Goal: Transaction & Acquisition: Purchase product/service

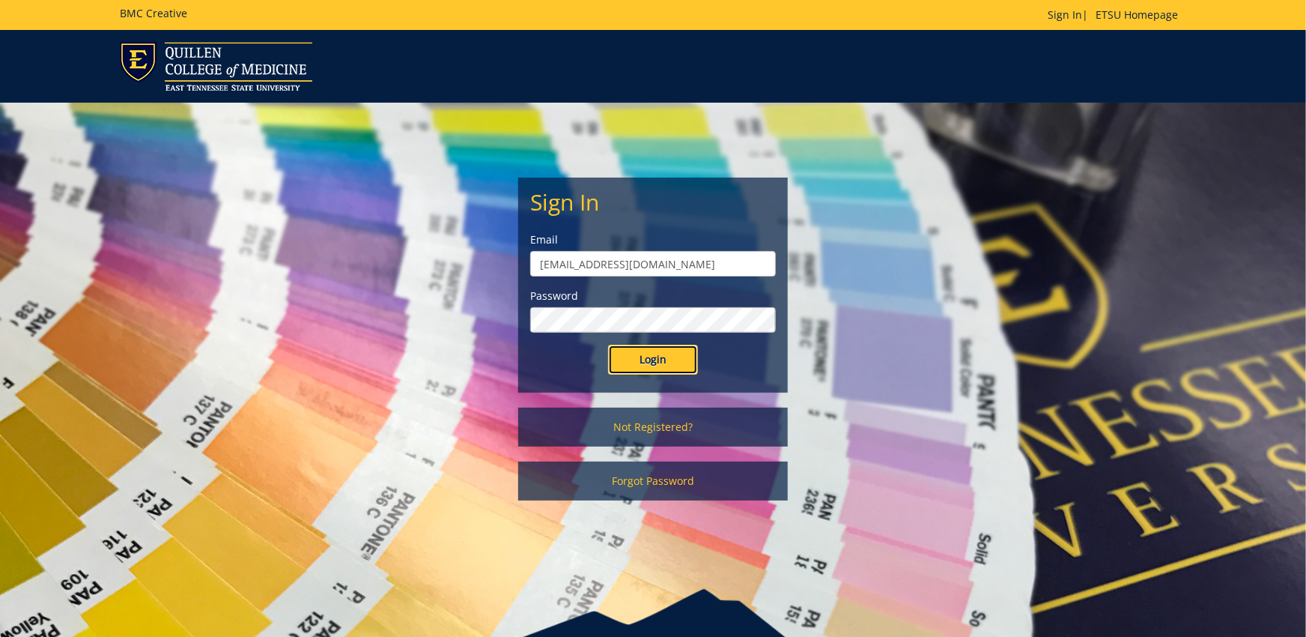
click at [639, 371] on input "Login" at bounding box center [653, 359] width 90 height 30
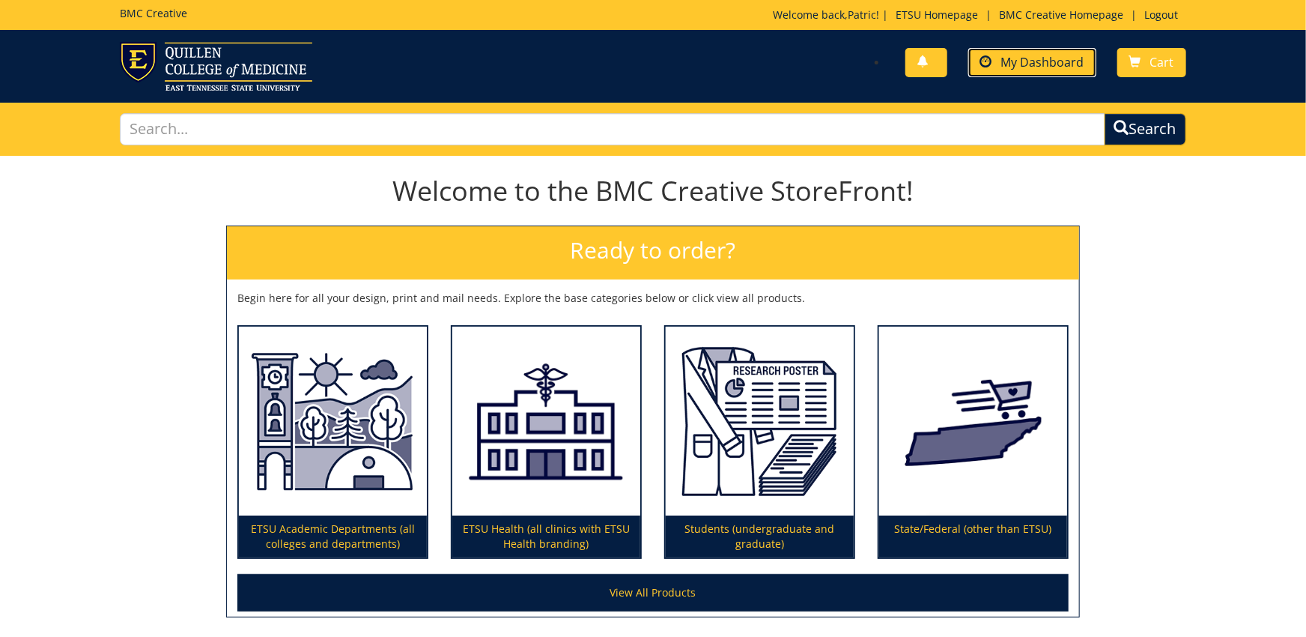
click at [1055, 64] on span "My Dashboard" at bounding box center [1042, 62] width 83 height 16
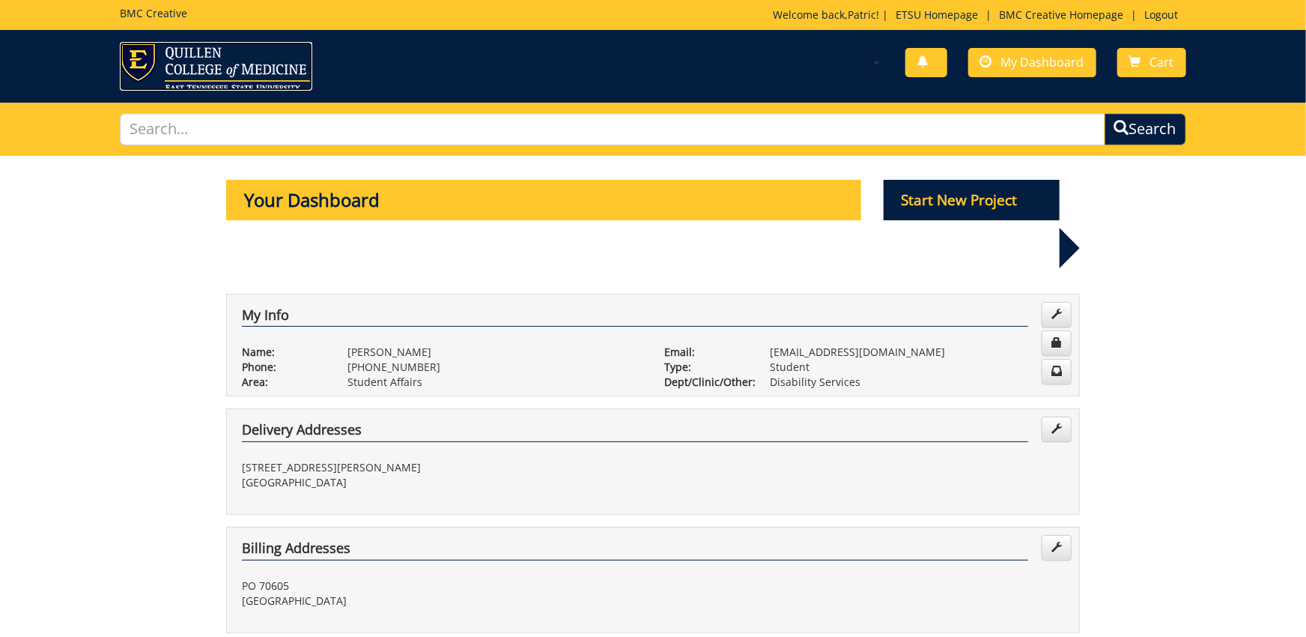
click at [245, 69] on img at bounding box center [216, 66] width 192 height 49
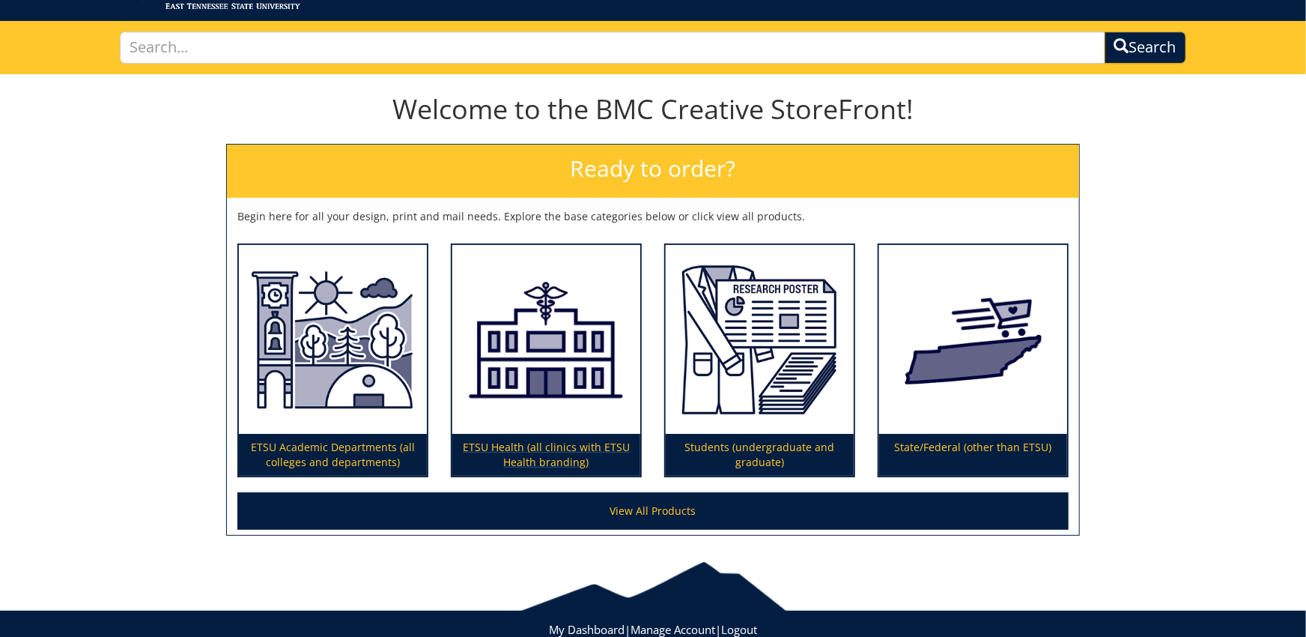
scroll to position [124, 0]
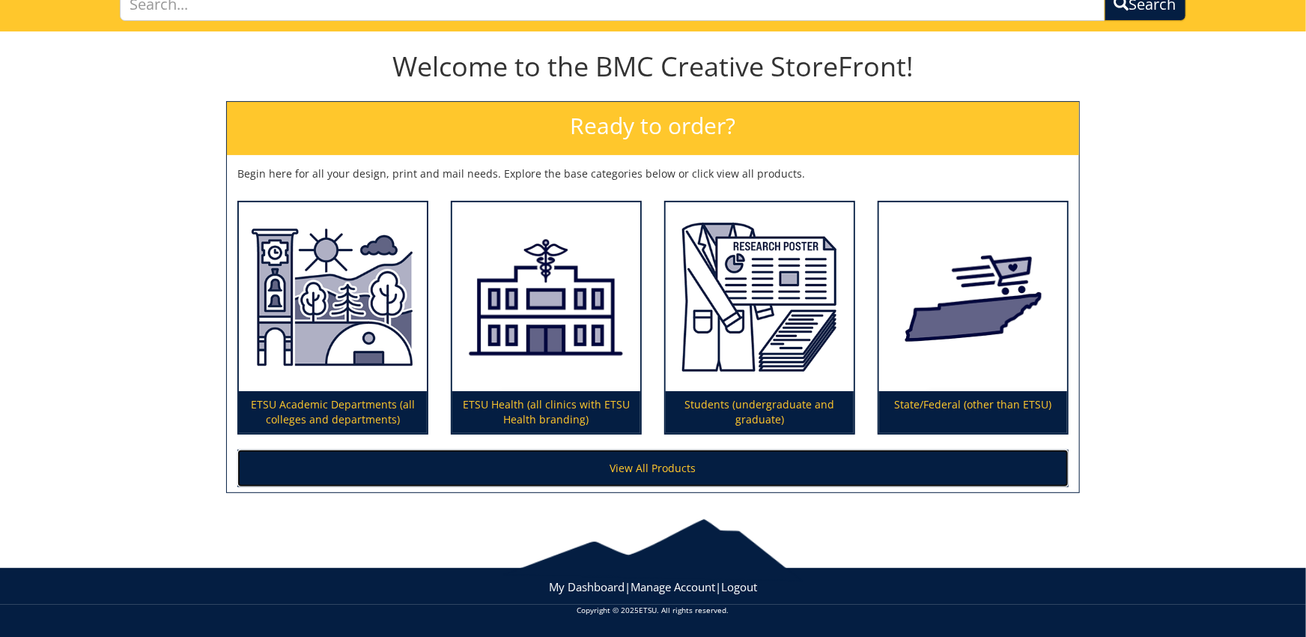
click at [631, 466] on link "View All Products" at bounding box center [652, 467] width 831 height 37
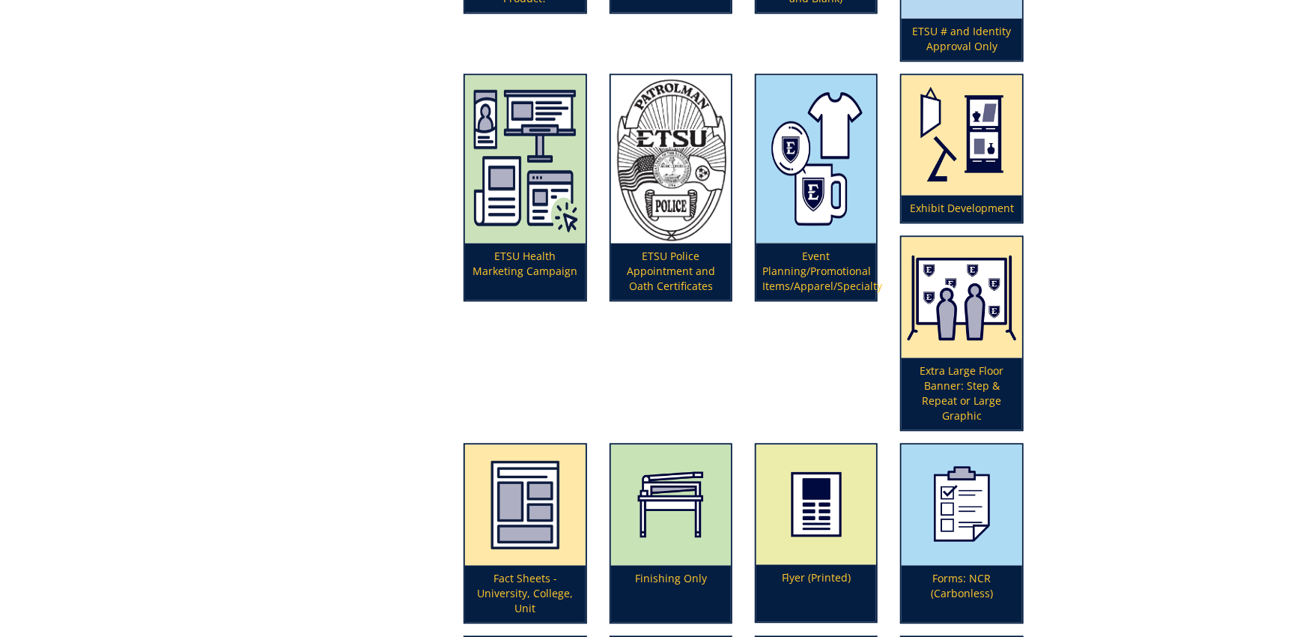
scroll to position [1503, 0]
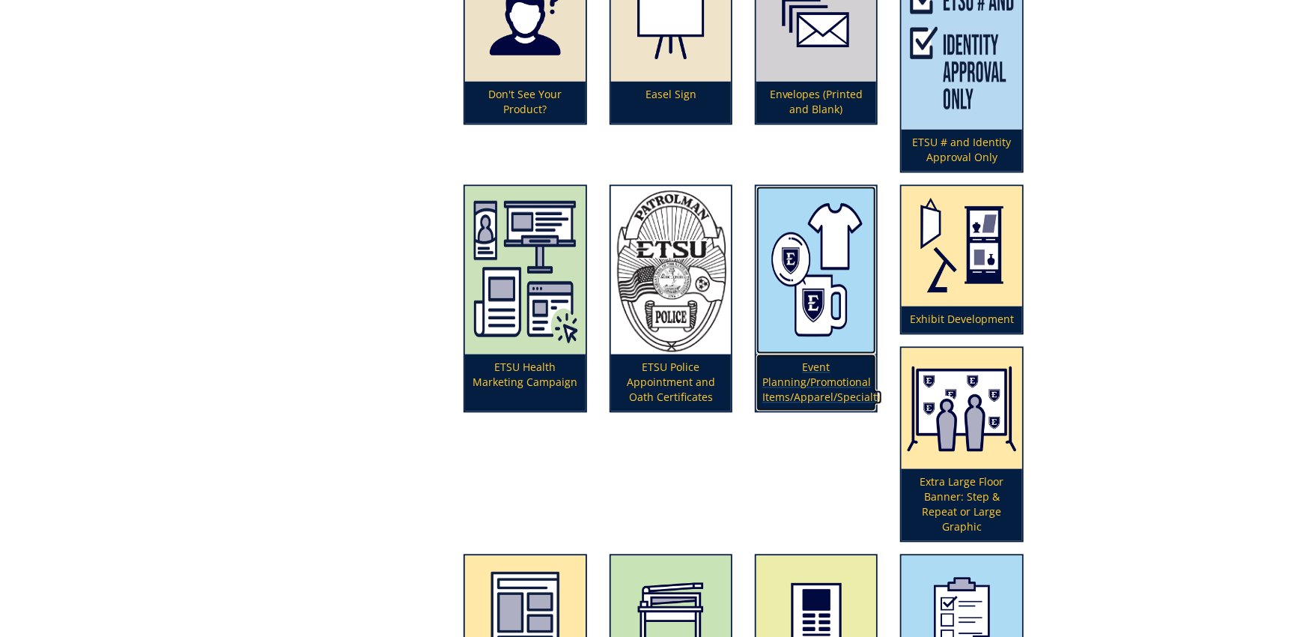
click at [828, 383] on p "Event Planning/Promotional Items/Apparel/Specialty" at bounding box center [816, 382] width 120 height 57
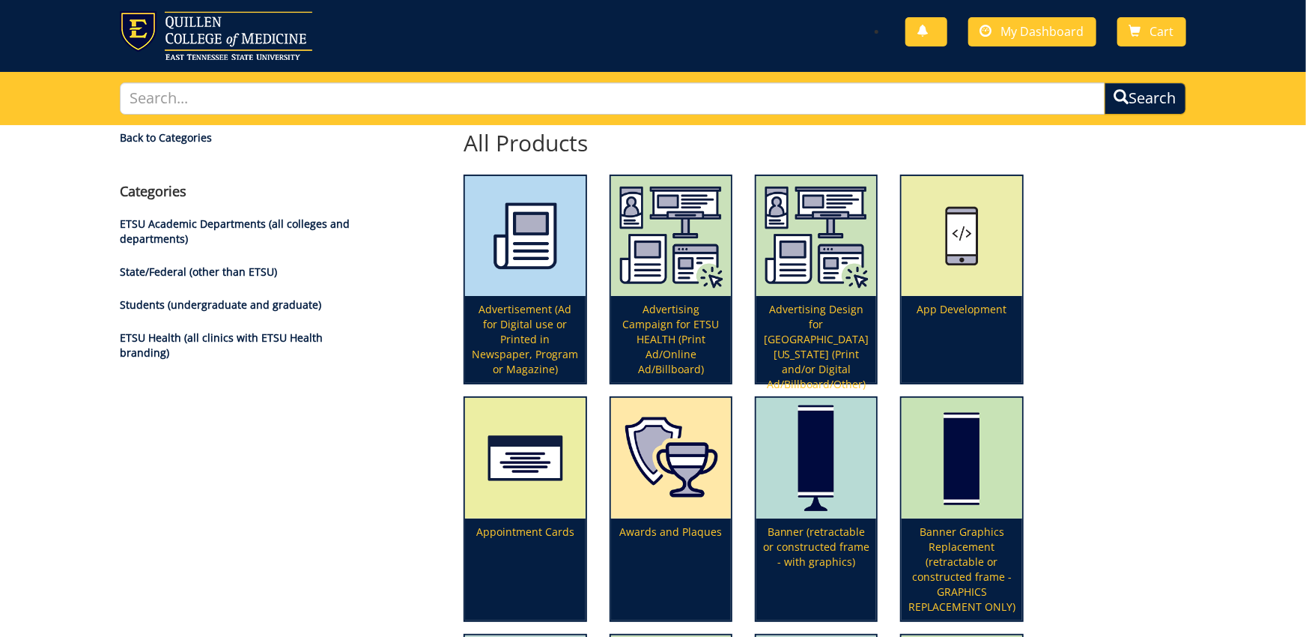
scroll to position [0, 0]
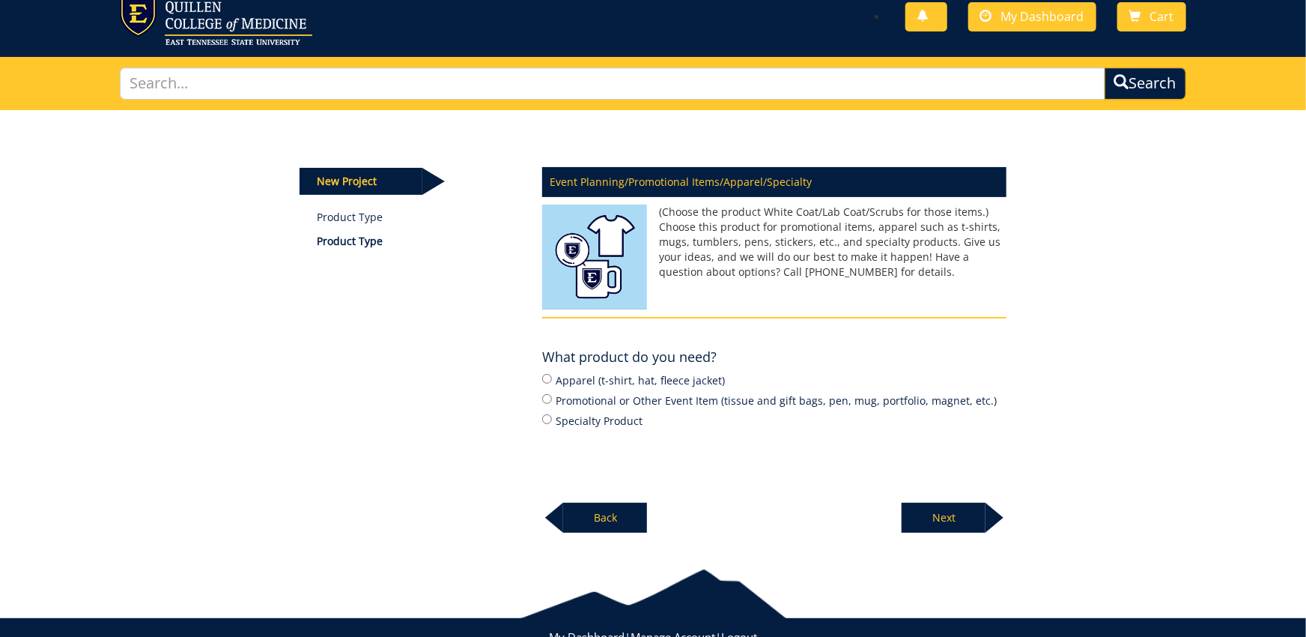
scroll to position [82, 0]
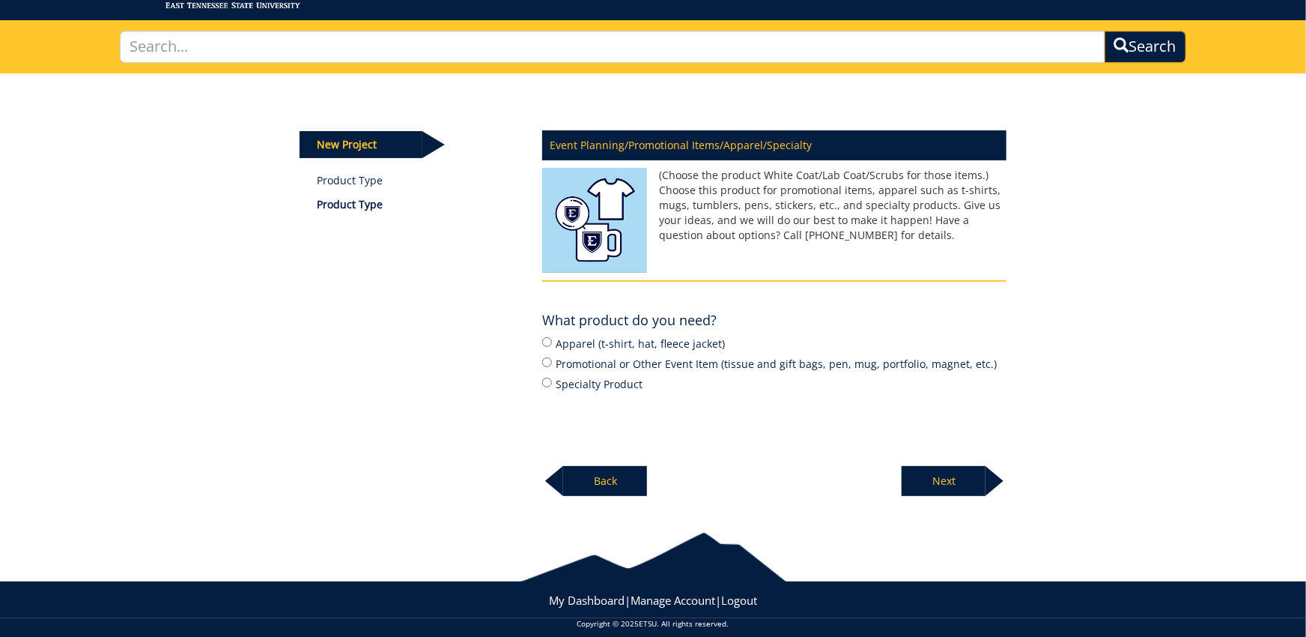
click at [902, 359] on label "Promotional or Other Event Item (tissue and gift bags, pen, mug, portfolio, mag…" at bounding box center [774, 363] width 464 height 16
click at [552, 359] on input "Promotional or Other Event Item (tissue and gift bags, pen, mug, portfolio, mag…" at bounding box center [547, 362] width 10 height 10
radio input "true"
click at [938, 481] on p "Next" at bounding box center [944, 481] width 84 height 30
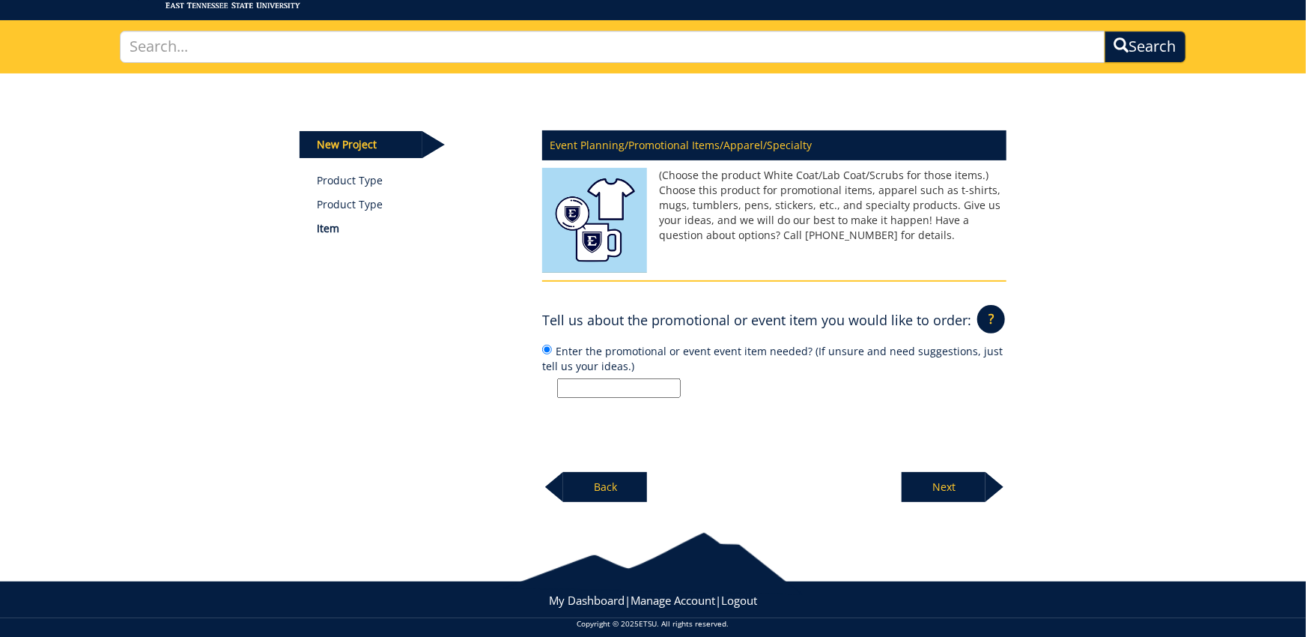
click at [620, 477] on p "Back" at bounding box center [605, 487] width 84 height 30
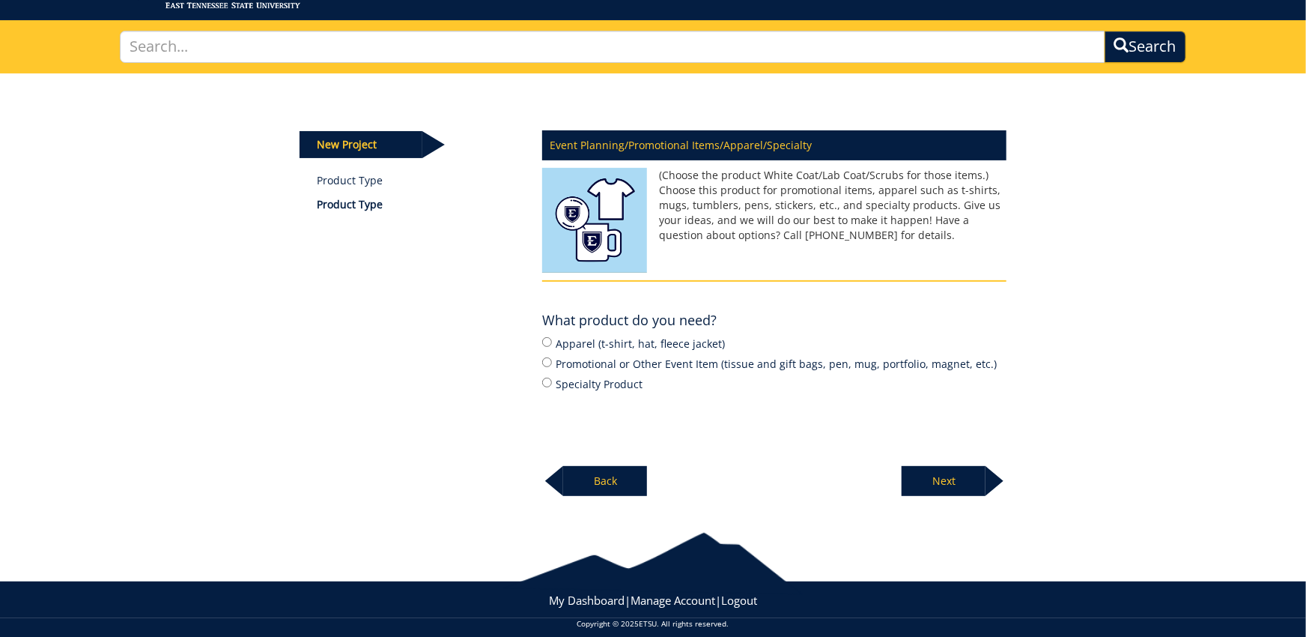
click at [622, 483] on p "Back" at bounding box center [605, 481] width 84 height 30
